Goal: Task Accomplishment & Management: Manage account settings

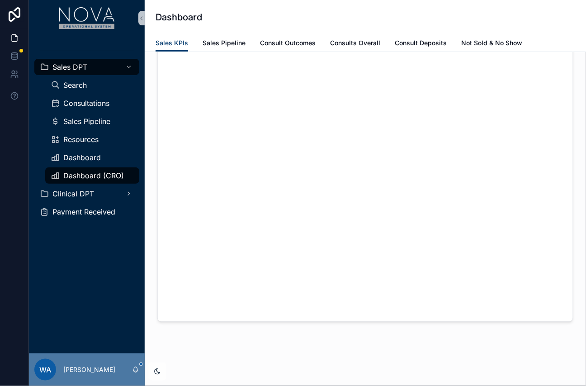
scroll to position [139, 0]
click at [86, 109] on div "Consultations" at bounding box center [92, 103] width 83 height 14
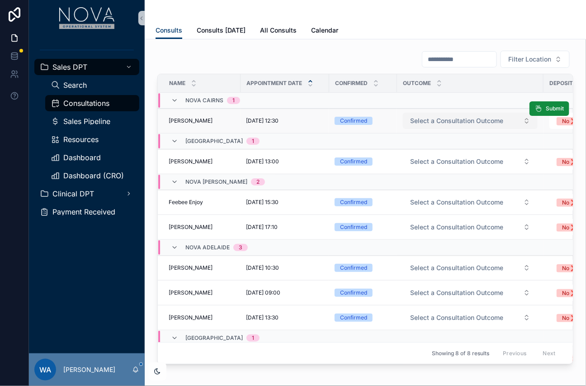
click at [527, 120] on button "Select a Consultation Outcome" at bounding box center [470, 121] width 135 height 16
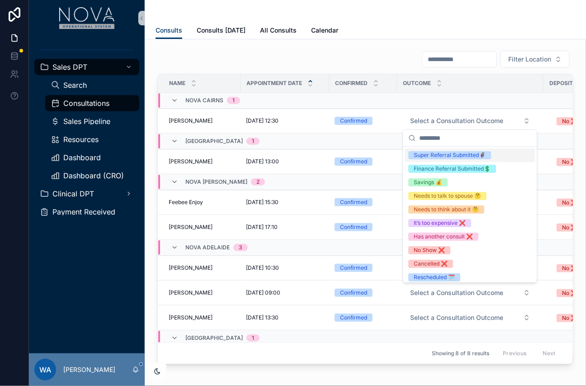
click at [373, 69] on div "Filter Location Name Appointment Date Confirmed Outcome Deposit Tx Value Consul…" at bounding box center [365, 207] width 416 height 314
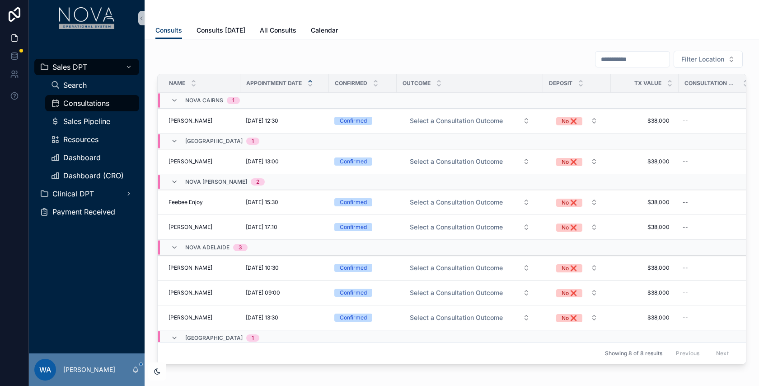
click at [484, 57] on div "Filter Location" at bounding box center [451, 59] width 589 height 18
click at [176, 334] on icon "scrollable content" at bounding box center [174, 337] width 7 height 7
click at [175, 330] on icon "scrollable content" at bounding box center [174, 333] width 7 height 7
click at [89, 196] on span "Clinical DPT" at bounding box center [73, 193] width 42 height 7
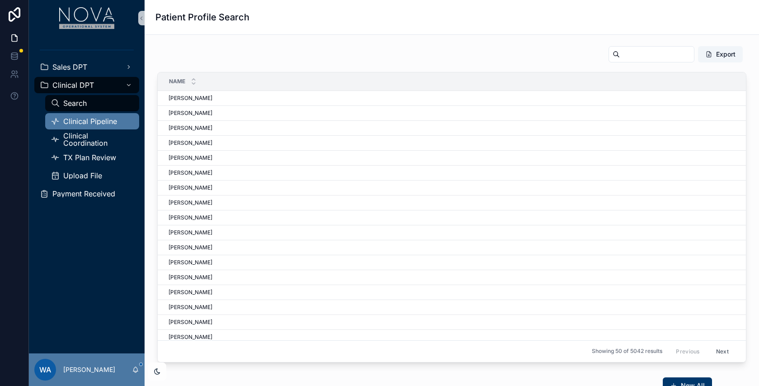
click at [95, 114] on div "Clinical Pipeline" at bounding box center [92, 121] width 83 height 14
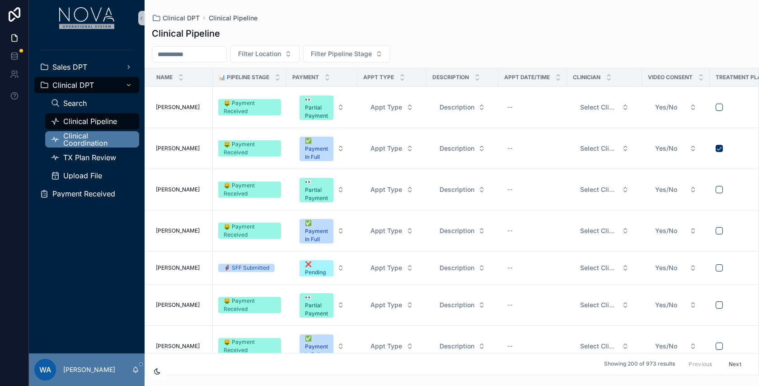
click at [93, 138] on span "Clinical Coordination" at bounding box center [96, 139] width 67 height 14
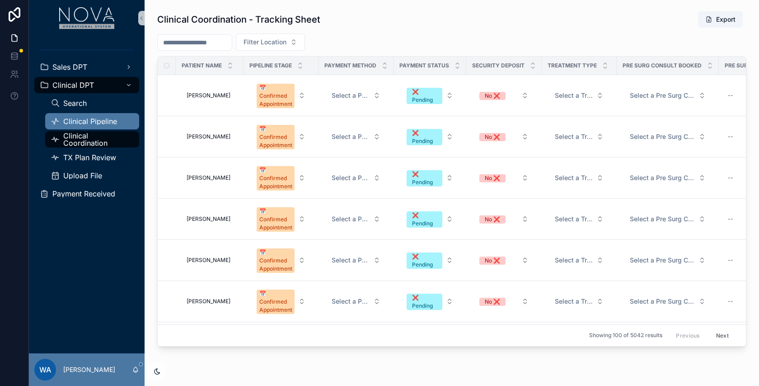
click at [79, 116] on div "Clinical Pipeline" at bounding box center [92, 121] width 83 height 14
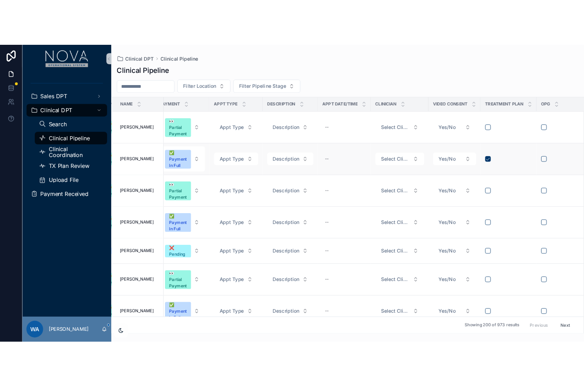
scroll to position [0, 195]
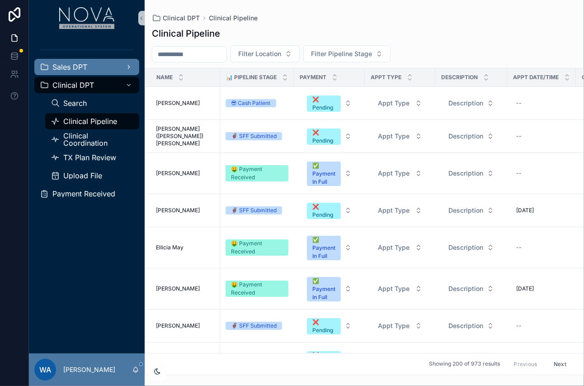
click at [76, 72] on div "Sales DPT" at bounding box center [87, 67] width 94 height 14
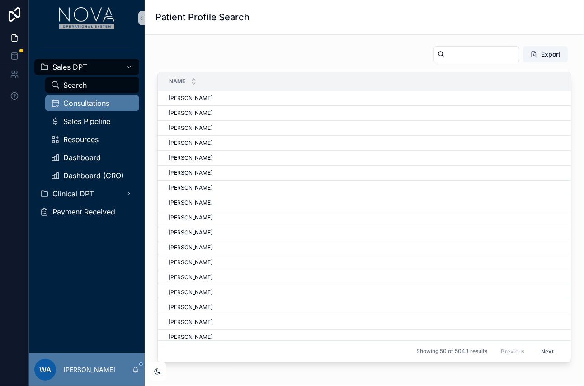
click at [91, 99] on span "Consultations" at bounding box center [86, 102] width 46 height 7
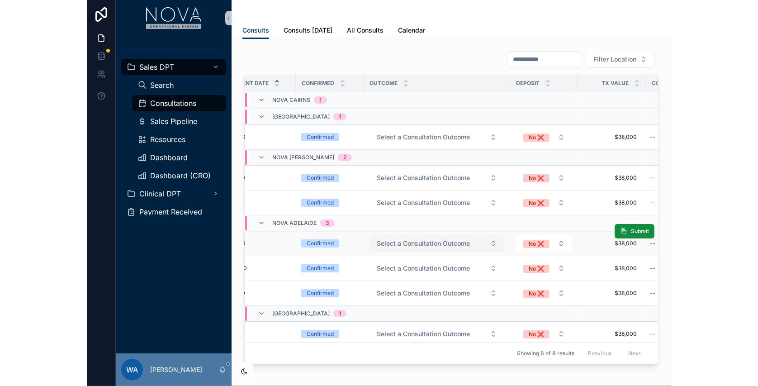
scroll to position [24, 184]
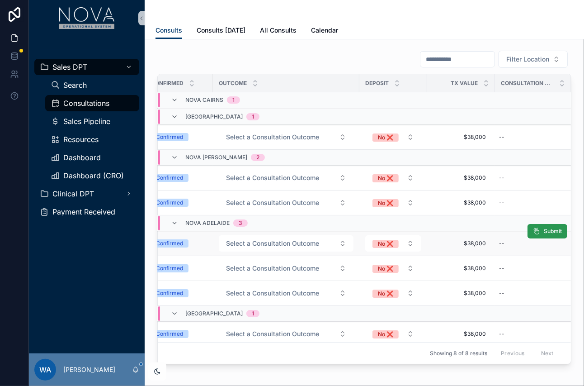
click at [543, 228] on button "Submit" at bounding box center [548, 231] width 40 height 14
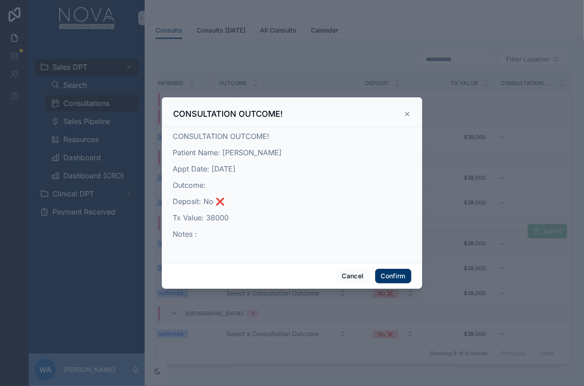
click at [408, 115] on icon at bounding box center [407, 113] width 7 height 7
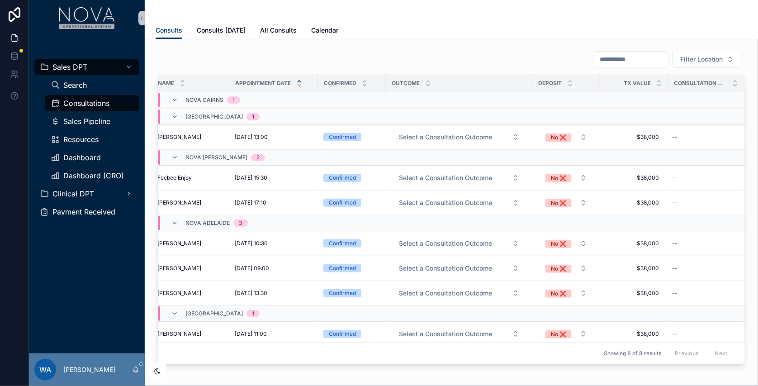
scroll to position [24, 9]
